Goal: Information Seeking & Learning: Learn about a topic

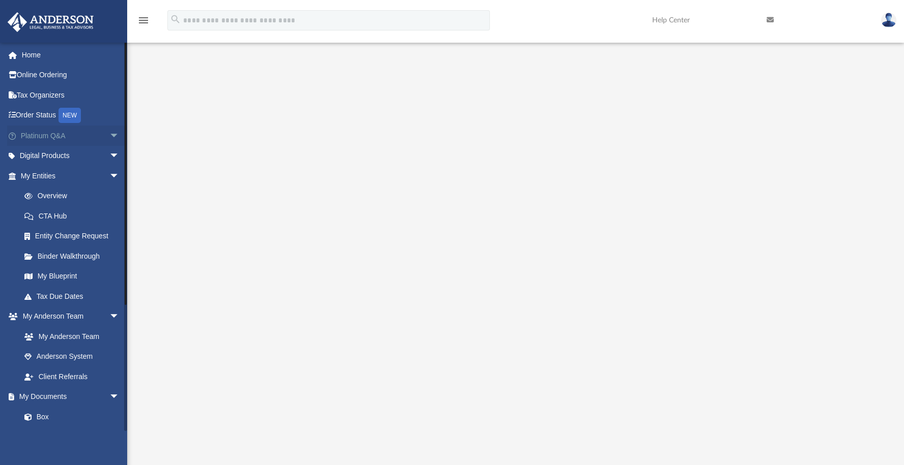
click at [76, 138] on link "Platinum Q&A arrow_drop_down" at bounding box center [71, 136] width 128 height 20
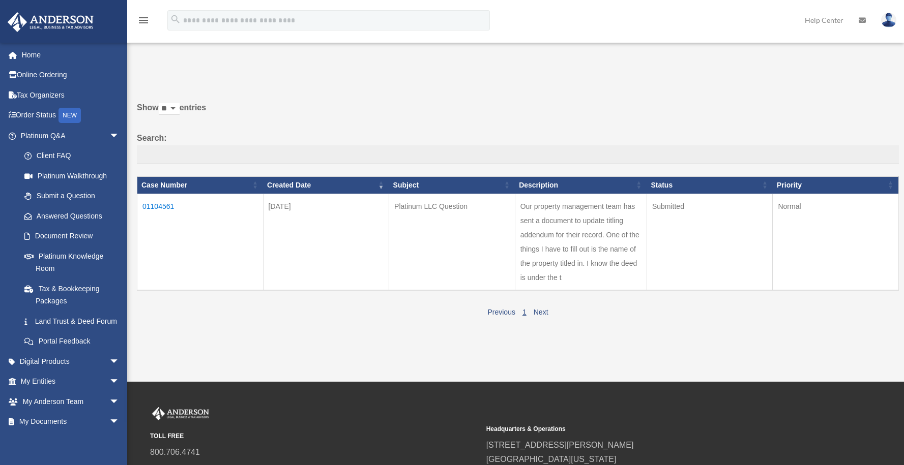
click at [539, 77] on p at bounding box center [514, 73] width 769 height 14
click at [70, 260] on link "Platinum Knowledge Room" at bounding box center [74, 262] width 121 height 33
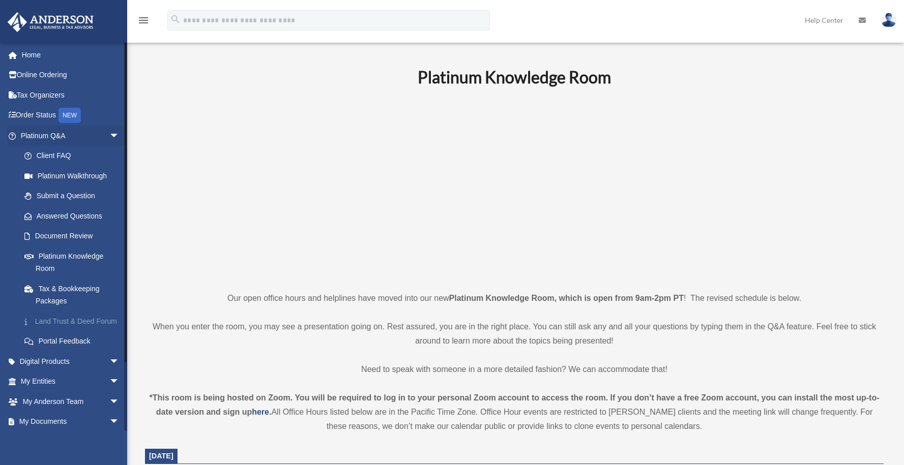
click at [67, 316] on link "Land Trust & Deed Forum" at bounding box center [74, 321] width 121 height 20
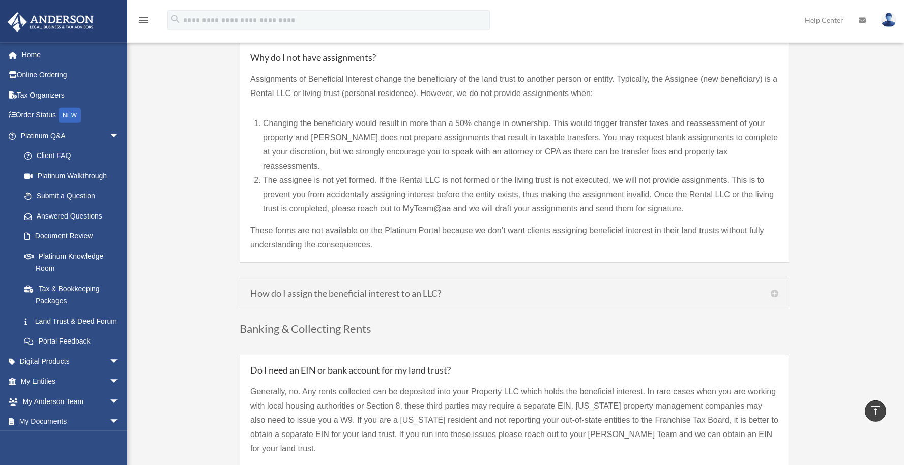
scroll to position [1009, 0]
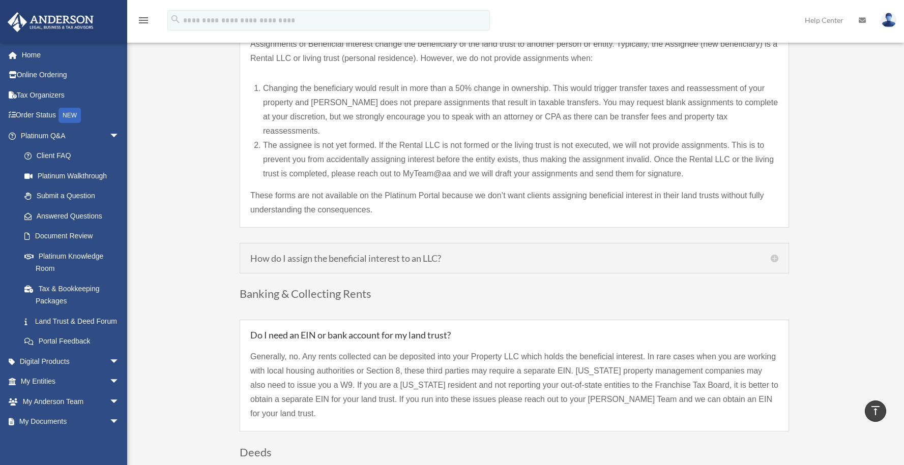
click at [508, 249] on div "How do I assign the beneficial interest to an LLC? If your LLC was created prio…" at bounding box center [513, 258] width 549 height 31
click at [504, 254] on h5 "How do I assign the beneficial interest to an LLC?" at bounding box center [514, 258] width 528 height 9
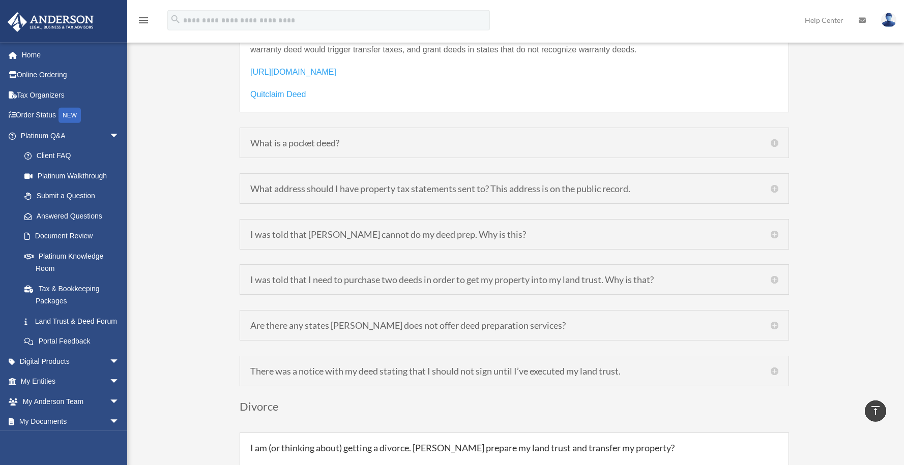
scroll to position [1505, 0]
click at [502, 182] on div "What address should I have property tax statements sent to? This address is on …" at bounding box center [513, 187] width 549 height 31
click at [554, 183] on h5 "What address should I have property tax statements sent to? This address is on …" at bounding box center [514, 187] width 528 height 9
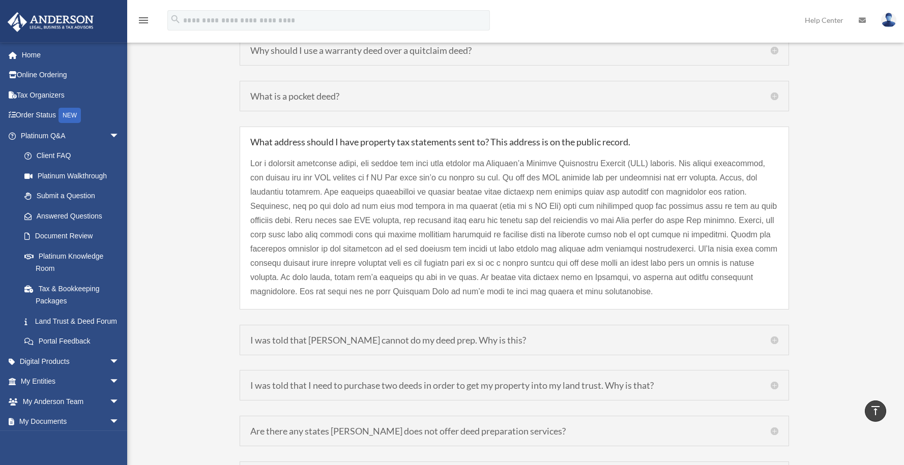
scroll to position [1361, 0]
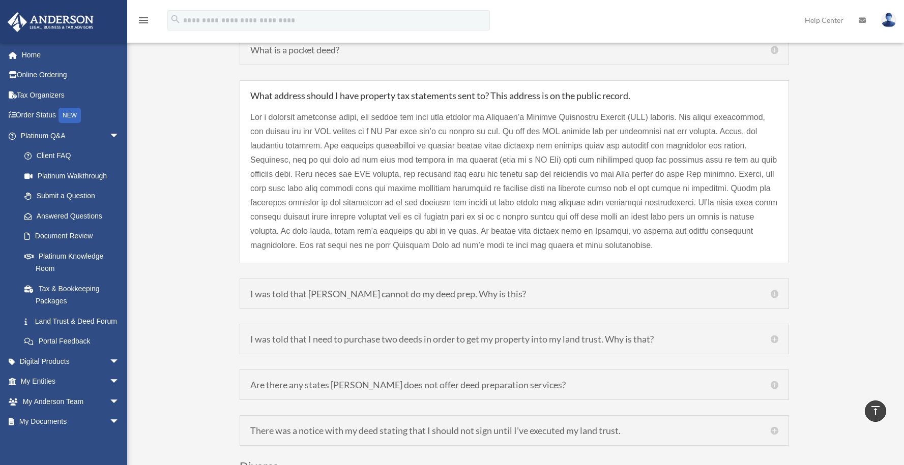
click at [533, 286] on div "I was told that [PERSON_NAME] cannot do my deed prep. Why is this? [PERSON_NAME…" at bounding box center [513, 294] width 549 height 31
click at [532, 289] on h5 "I was told that [PERSON_NAME] cannot do my deed prep. Why is this?" at bounding box center [514, 293] width 528 height 9
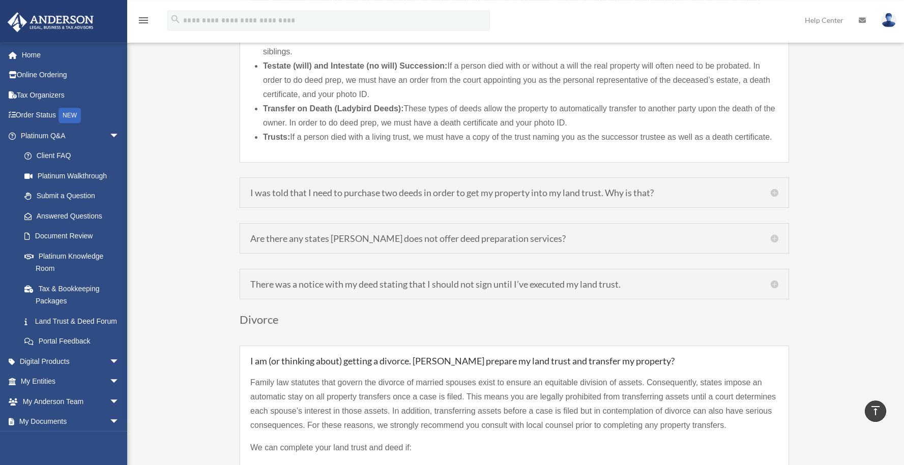
scroll to position [1548, 0]
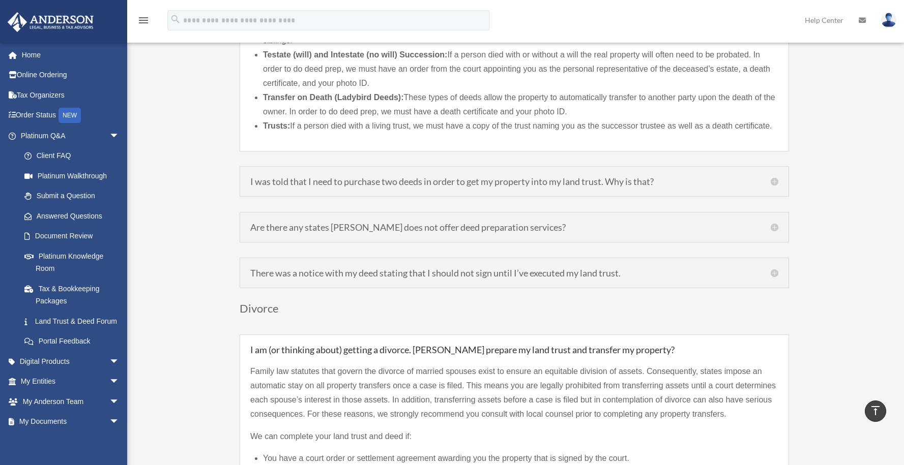
click at [534, 179] on div "I was told that I need to purchase two deeds in order to get my property into m…" at bounding box center [513, 181] width 549 height 31
click at [538, 177] on h5 "I was told that I need to purchase two deeds in order to get my property into m…" at bounding box center [514, 181] width 528 height 9
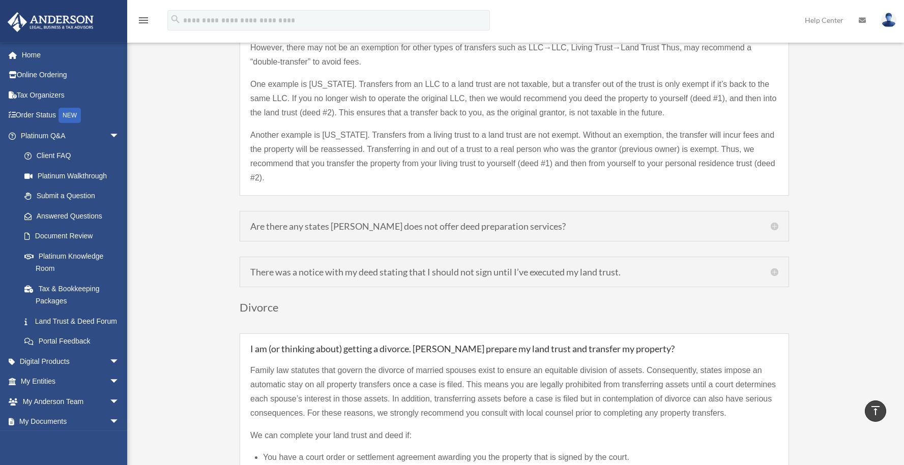
scroll to position [1541, 0]
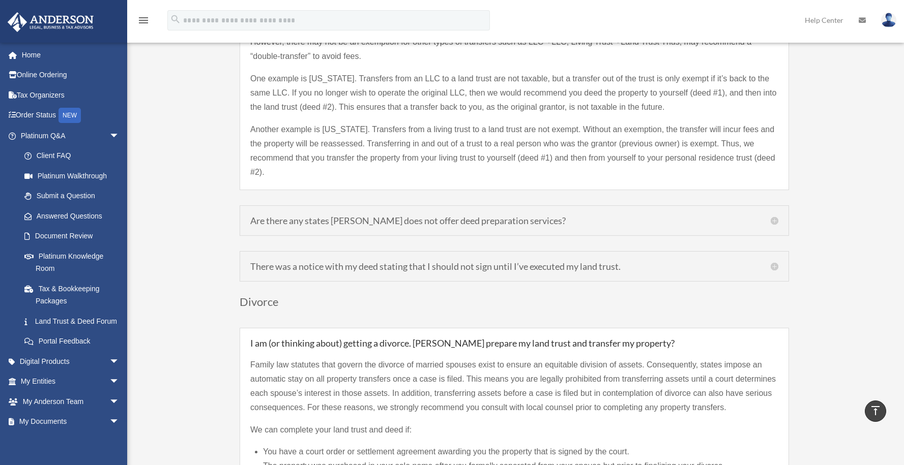
click at [597, 212] on div "Are there any states [PERSON_NAME] does not offer deed preparation services? [U…" at bounding box center [513, 220] width 549 height 31
click at [599, 216] on h5 "Are there any states [PERSON_NAME] does not offer deed preparation services?" at bounding box center [514, 220] width 528 height 9
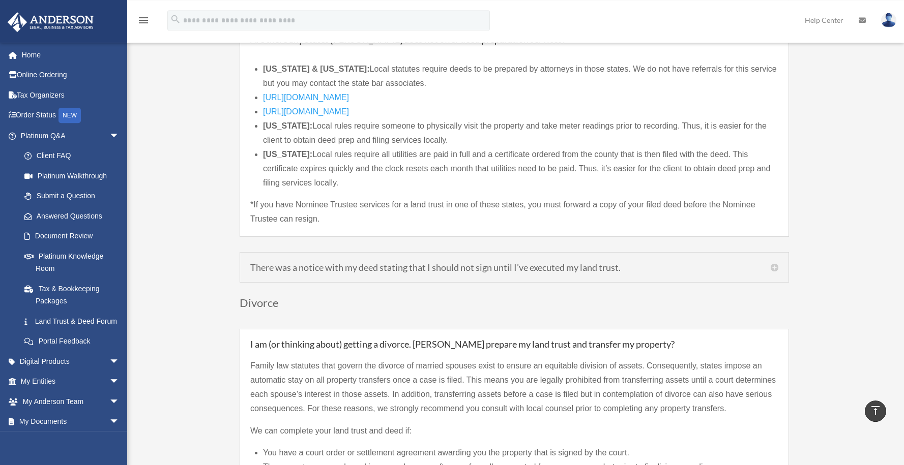
scroll to position [1590, 0]
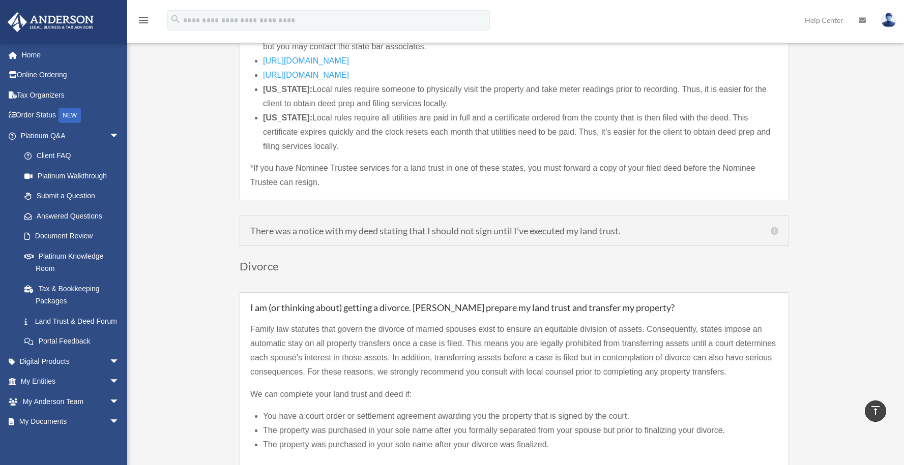
click at [622, 226] on h5 "There was a notice with my deed stating that I should not sign until I’ve execu…" at bounding box center [514, 230] width 528 height 9
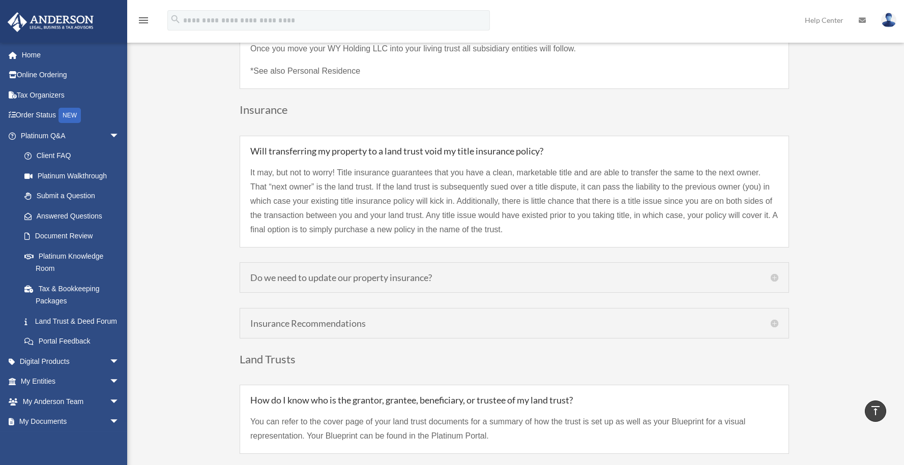
scroll to position [2029, 0]
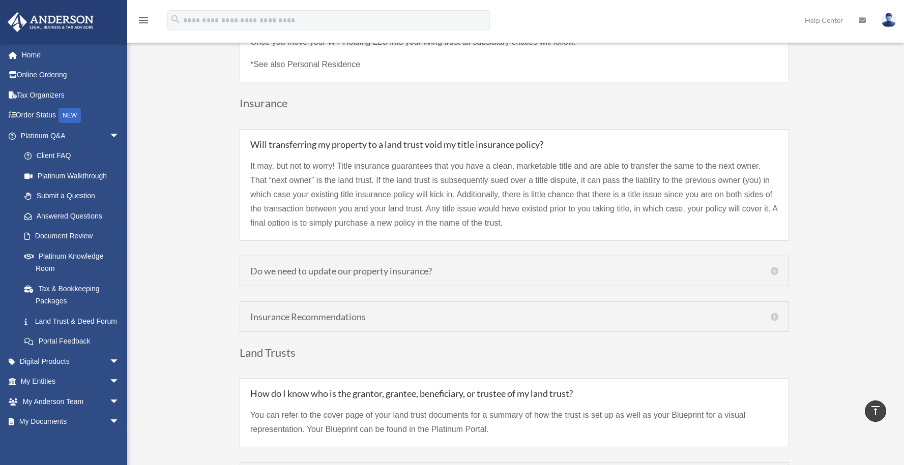
click at [551, 266] on h5 "Do we need to update our property insurance?" at bounding box center [514, 270] width 528 height 9
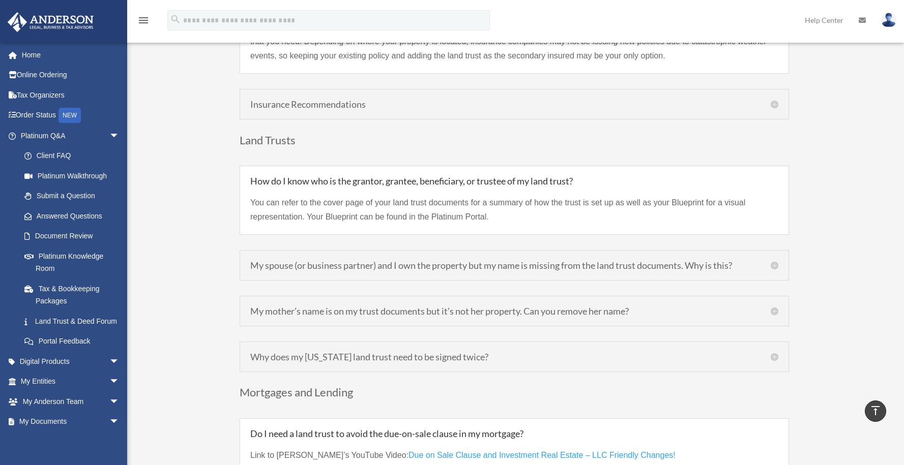
scroll to position [2233, 0]
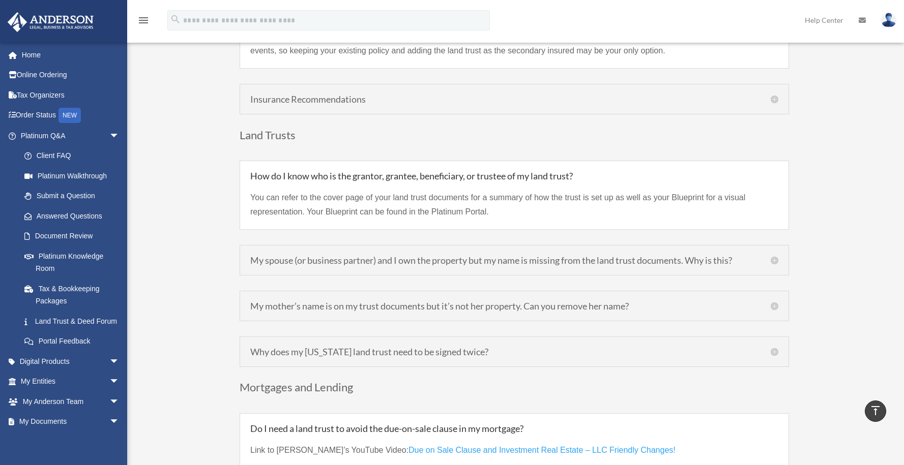
click at [516, 257] on div "My spouse (or business partner) and I own the property but my name is missing f…" at bounding box center [513, 260] width 549 height 31
click at [517, 256] on h5 "My spouse (or business partner) and I own the property but my name is missing f…" at bounding box center [514, 260] width 528 height 9
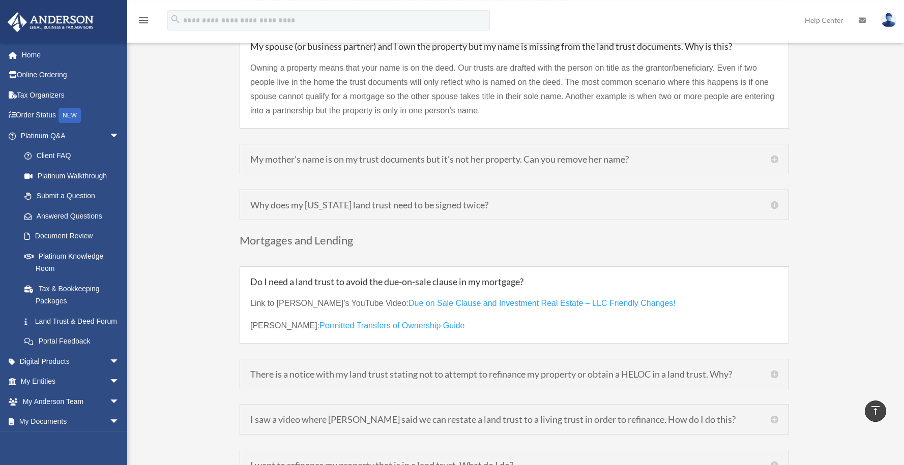
scroll to position [2444, 0]
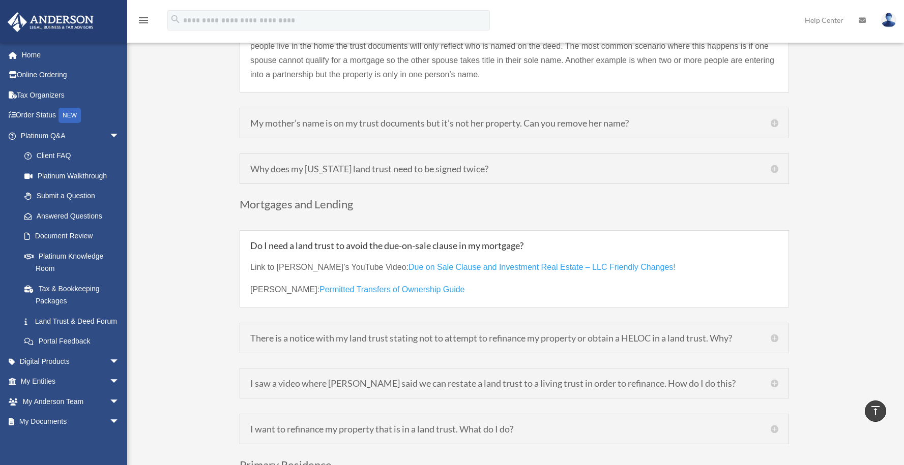
click at [510, 334] on h5 "There is a notice with my land trust stating not to attempt to refinance my pro…" at bounding box center [514, 338] width 528 height 9
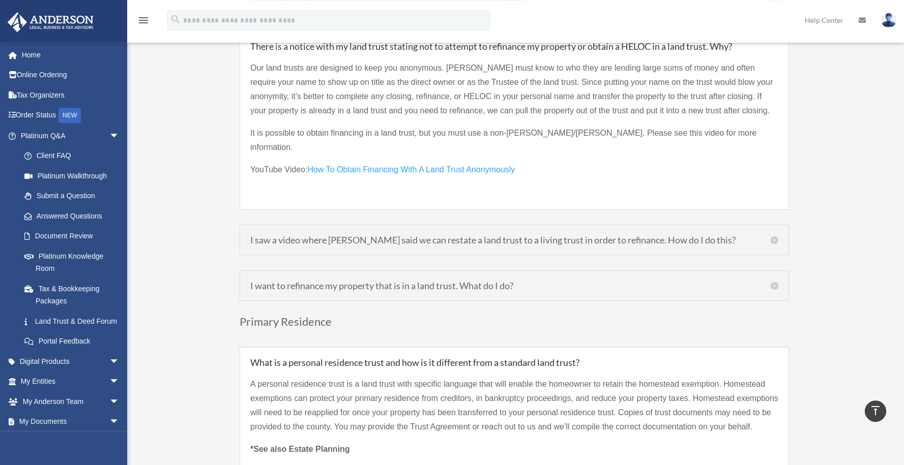
scroll to position [2705, 0]
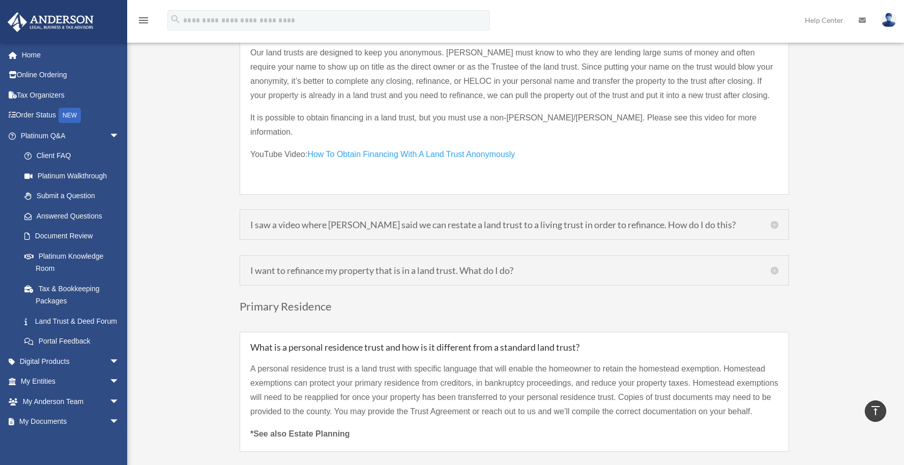
click at [558, 220] on h5 "I saw a video where [PERSON_NAME] said we can restate a land trust to a living …" at bounding box center [514, 224] width 528 height 9
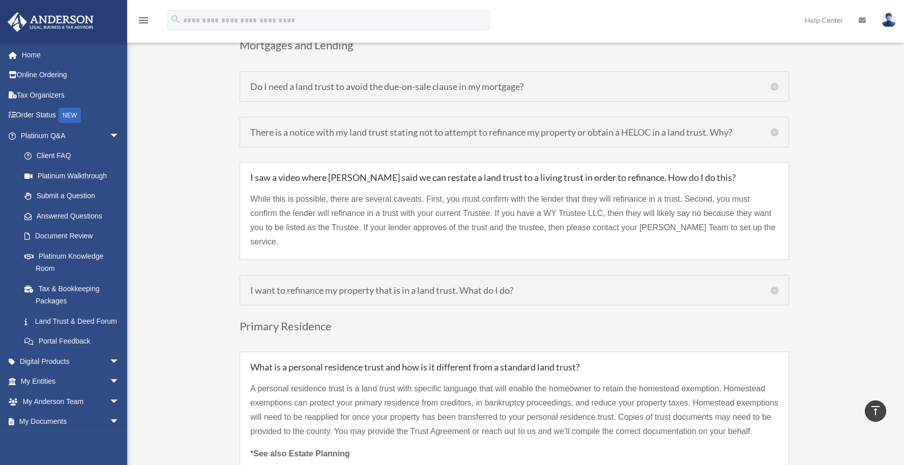
scroll to position [2591, 0]
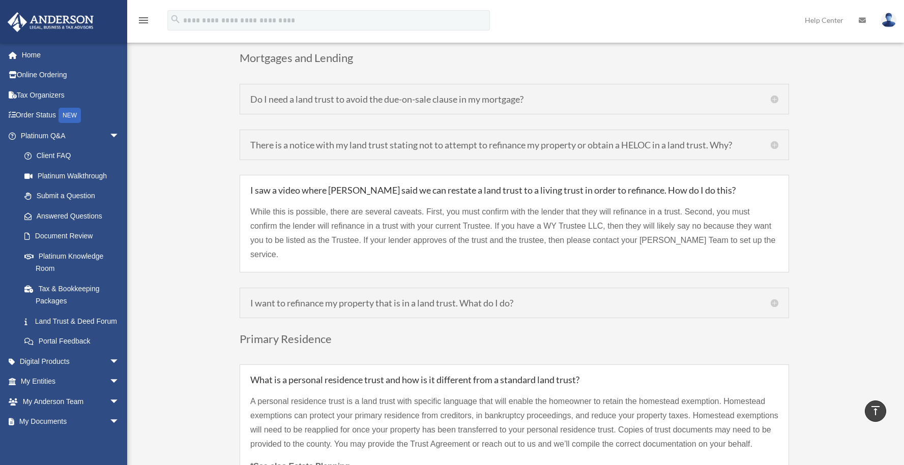
click at [558, 298] on h5 "I want to refinance my property that is in a land trust. What do I do?" at bounding box center [514, 302] width 528 height 9
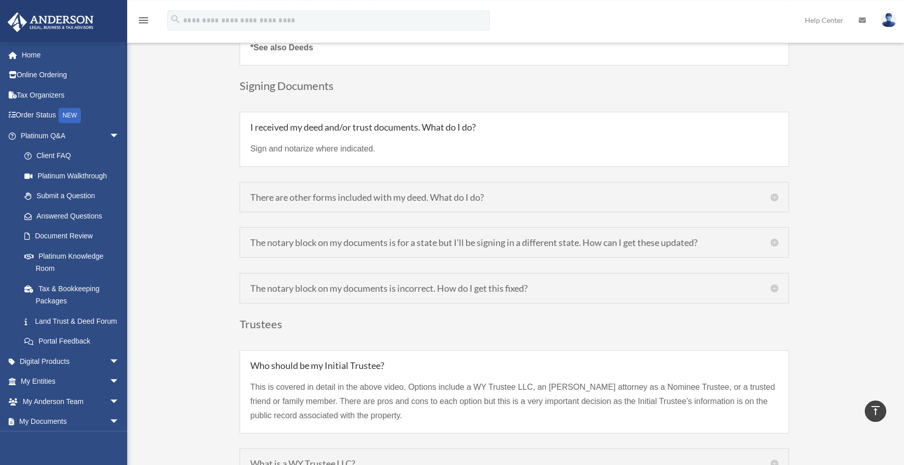
scroll to position [3209, 0]
click at [542, 140] on div "Sign and notarize where indicated." at bounding box center [514, 142] width 528 height 24
click at [505, 139] on div "Sign and notarize where indicated." at bounding box center [514, 142] width 528 height 24
click at [541, 199] on h5 "There are other forms included with my deed. What do I do?" at bounding box center [514, 195] width 528 height 9
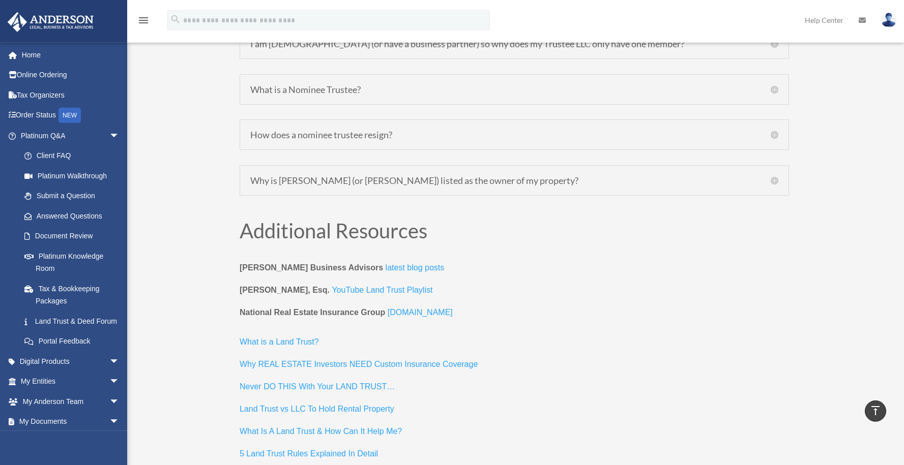
scroll to position [3673, 0]
click at [577, 189] on div "Why is [PERSON_NAME] (or [PERSON_NAME]) listed as the owner of my property? [PE…" at bounding box center [513, 180] width 549 height 31
click at [569, 183] on h5 "Why is [PERSON_NAME] (or [PERSON_NAME]) listed as the owner of my property?" at bounding box center [514, 180] width 528 height 9
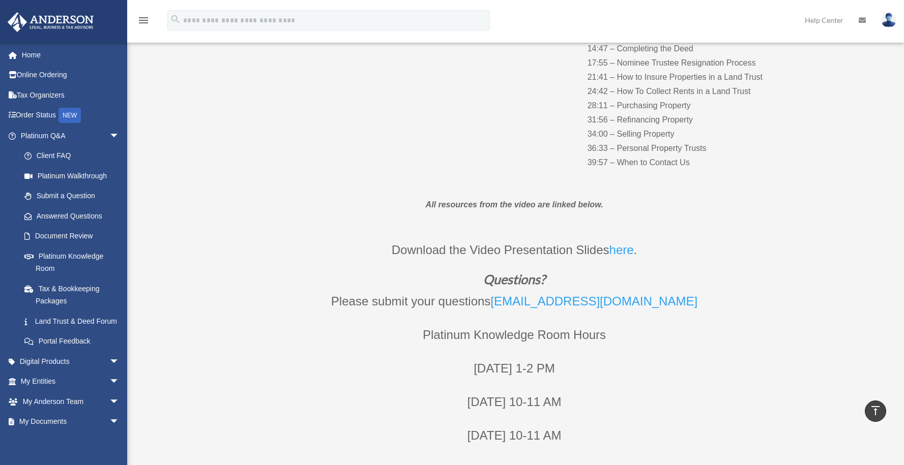
scroll to position [274, 0]
